Goal: Obtain resource: Download file/media

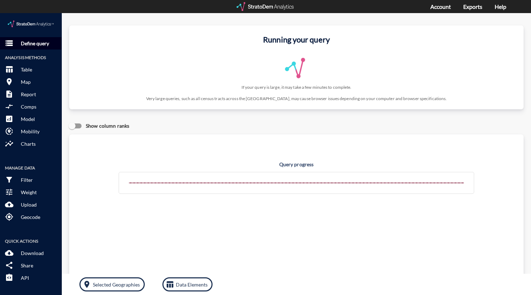
click p "Define query"
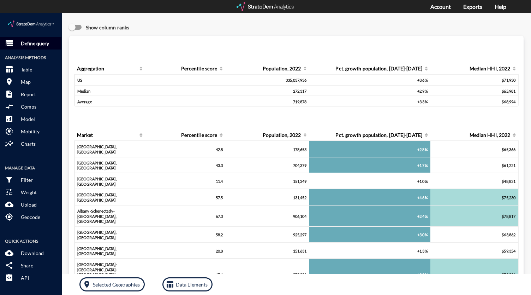
click p "Define query"
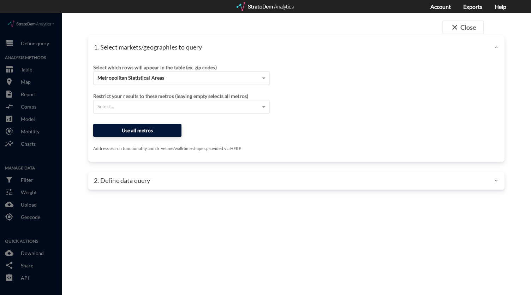
click button "Use all metros"
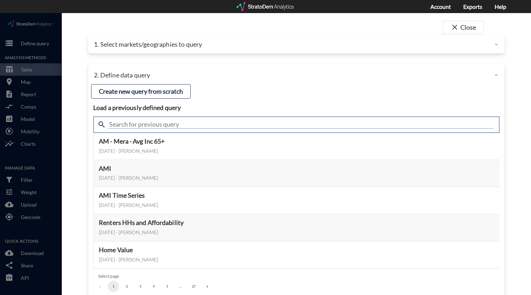
click input "text"
type input "industrial"
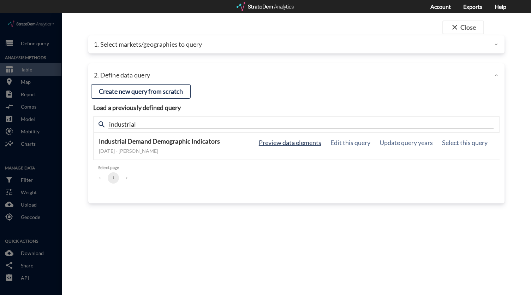
click button "Preview data elements"
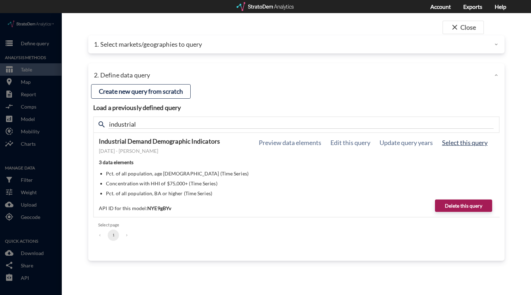
click button "Select this query"
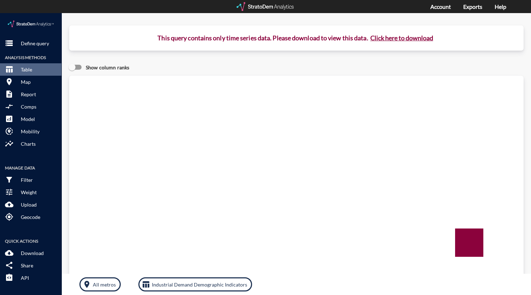
click button "Click here to download"
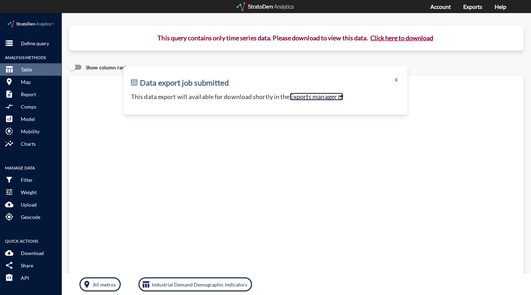
click link "Exports manager"
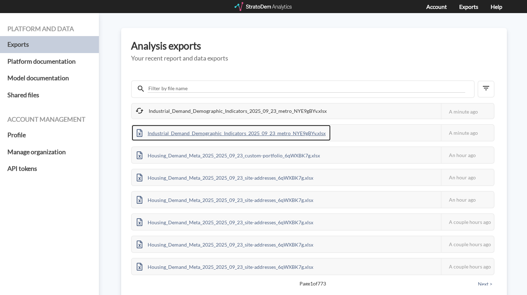
click at [232, 134] on div "Industrial_Demand_Demographic_Indicators_2025_09_23_metro_NYE9gBYv.xlsx" at bounding box center [231, 133] width 199 height 16
